Goal: Information Seeking & Learning: Check status

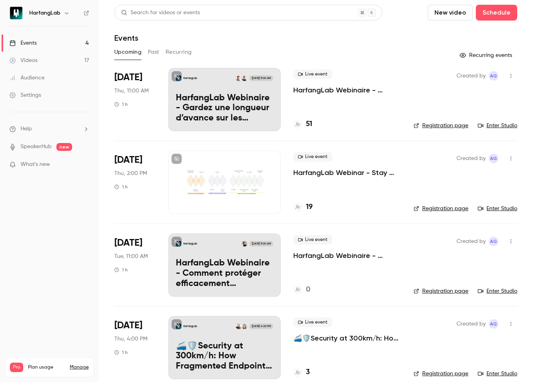
click at [303, 125] on div "51" at bounding box center [303, 124] width 19 height 11
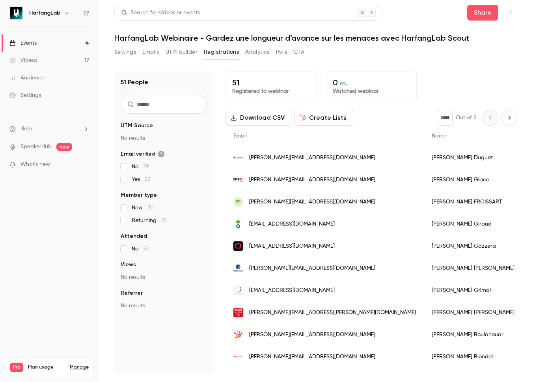
click at [54, 60] on link "Videos 17" at bounding box center [49, 60] width 99 height 17
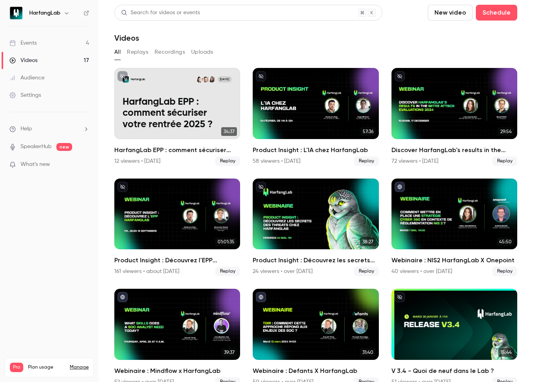
click at [56, 45] on link "Events 4" at bounding box center [49, 42] width 99 height 17
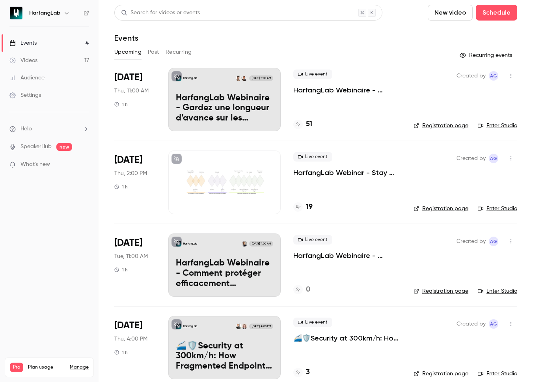
click at [65, 62] on link "Videos 17" at bounding box center [49, 60] width 99 height 17
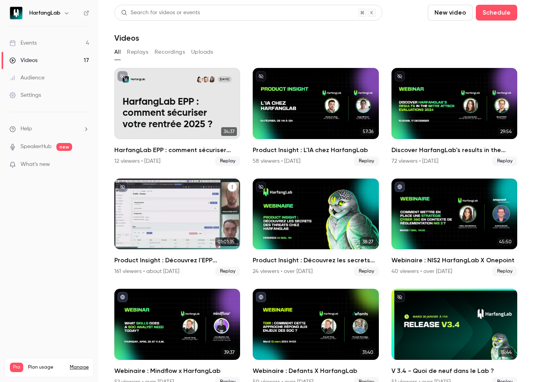
click at [180, 232] on div "Product Insight : Découvrez l'EPP d'HarfangLab" at bounding box center [177, 213] width 126 height 71
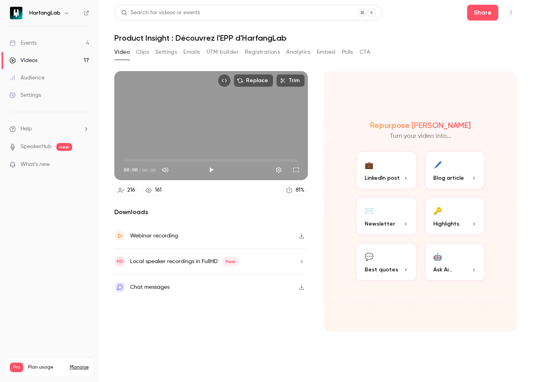
click at [262, 51] on button "Registrations" at bounding box center [262, 52] width 35 height 13
